Goal: Navigation & Orientation: Understand site structure

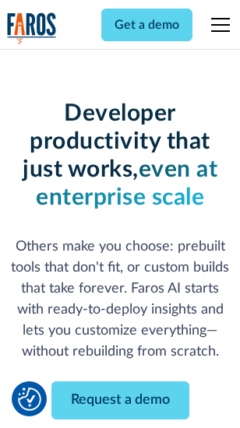
scroll to position [186, 0]
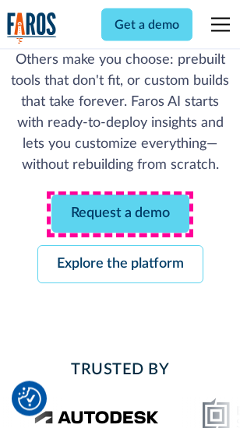
click at [120, 215] on link "Request a demo" at bounding box center [120, 214] width 138 height 38
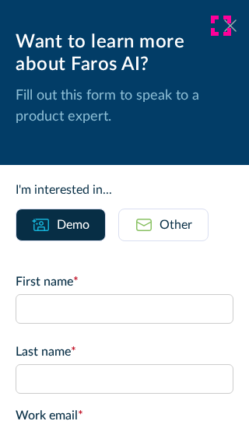
click at [224, 26] on icon at bounding box center [230, 25] width 12 height 12
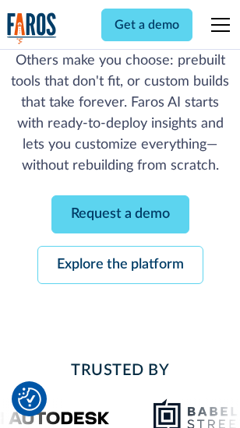
scroll to position [237, 0]
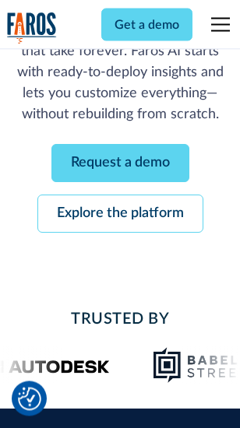
click at [120, 215] on link "Explore the platform" at bounding box center [120, 214] width 166 height 38
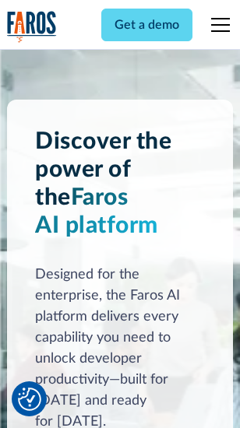
scroll to position [11859, 0]
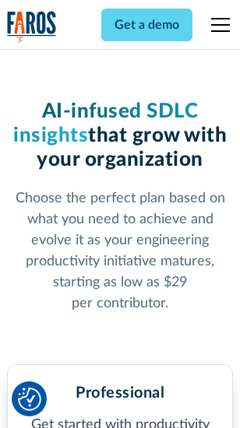
scroll to position [2468, 0]
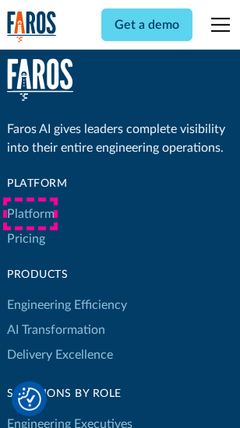
click at [30, 214] on link "Platform" at bounding box center [30, 214] width 47 height 25
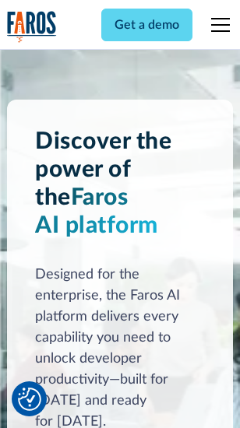
scroll to position [12359, 0]
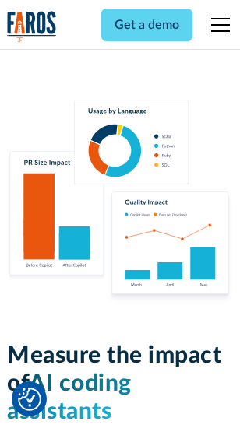
scroll to position [9719, 0]
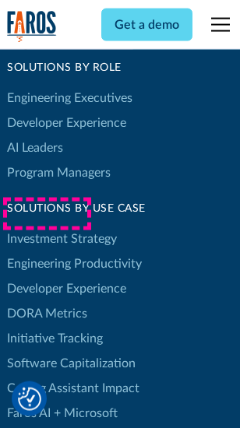
click at [47, 301] on link "DORA Metrics" at bounding box center [47, 313] width 80 height 25
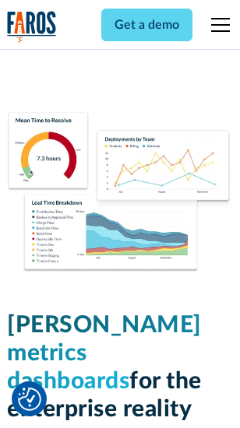
scroll to position [6893, 0]
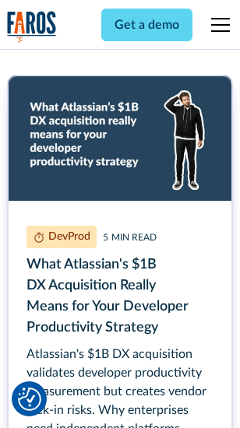
scroll to position [7060, 0]
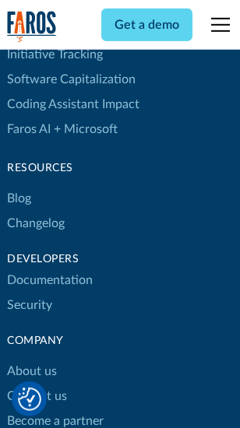
click at [36, 214] on link "Changelog" at bounding box center [36, 223] width 58 height 25
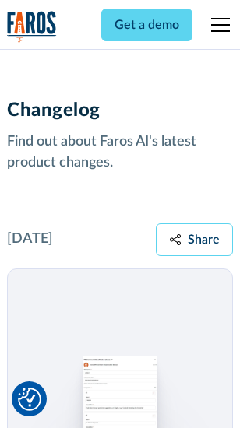
scroll to position [19091, 0]
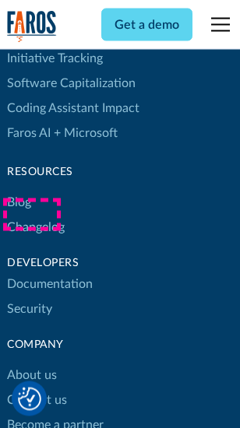
click at [31, 364] on link "About us" at bounding box center [32, 376] width 50 height 25
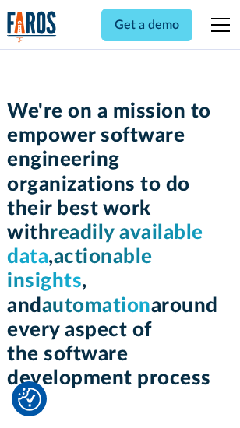
scroll to position [5384, 0]
